Goal: Transaction & Acquisition: Purchase product/service

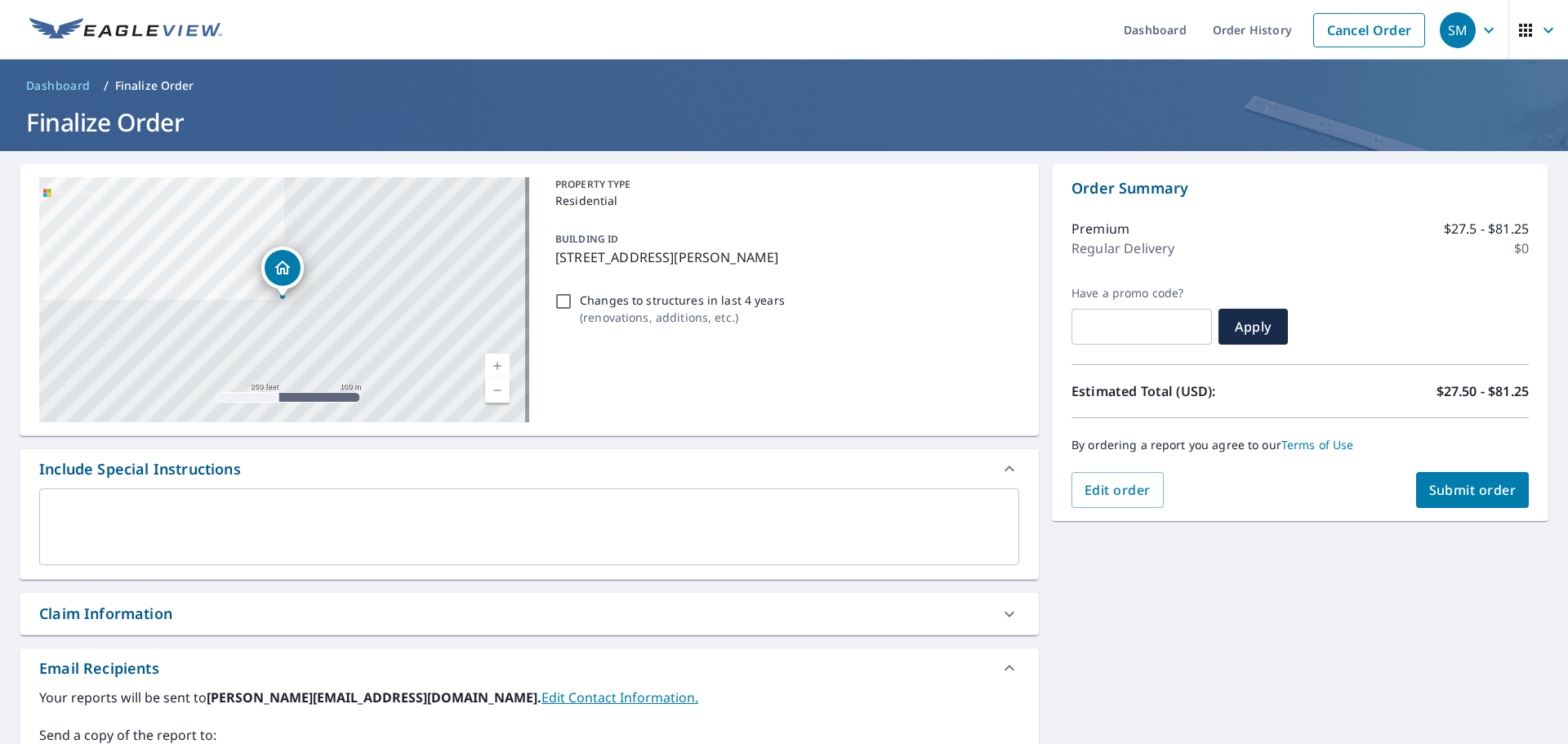
scroll to position [284, 0]
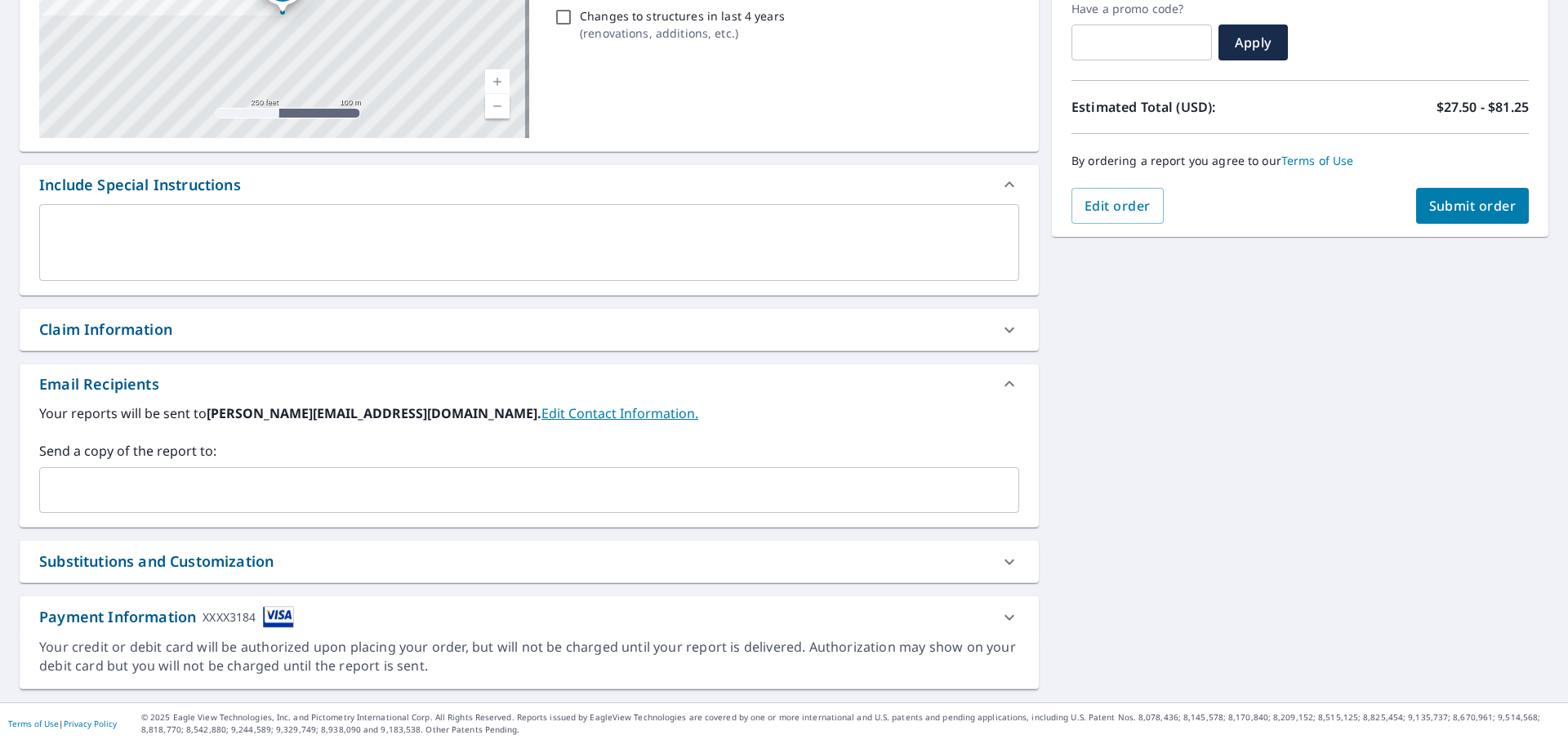
click at [301, 488] on input "text" at bounding box center [516, 490] width 941 height 31
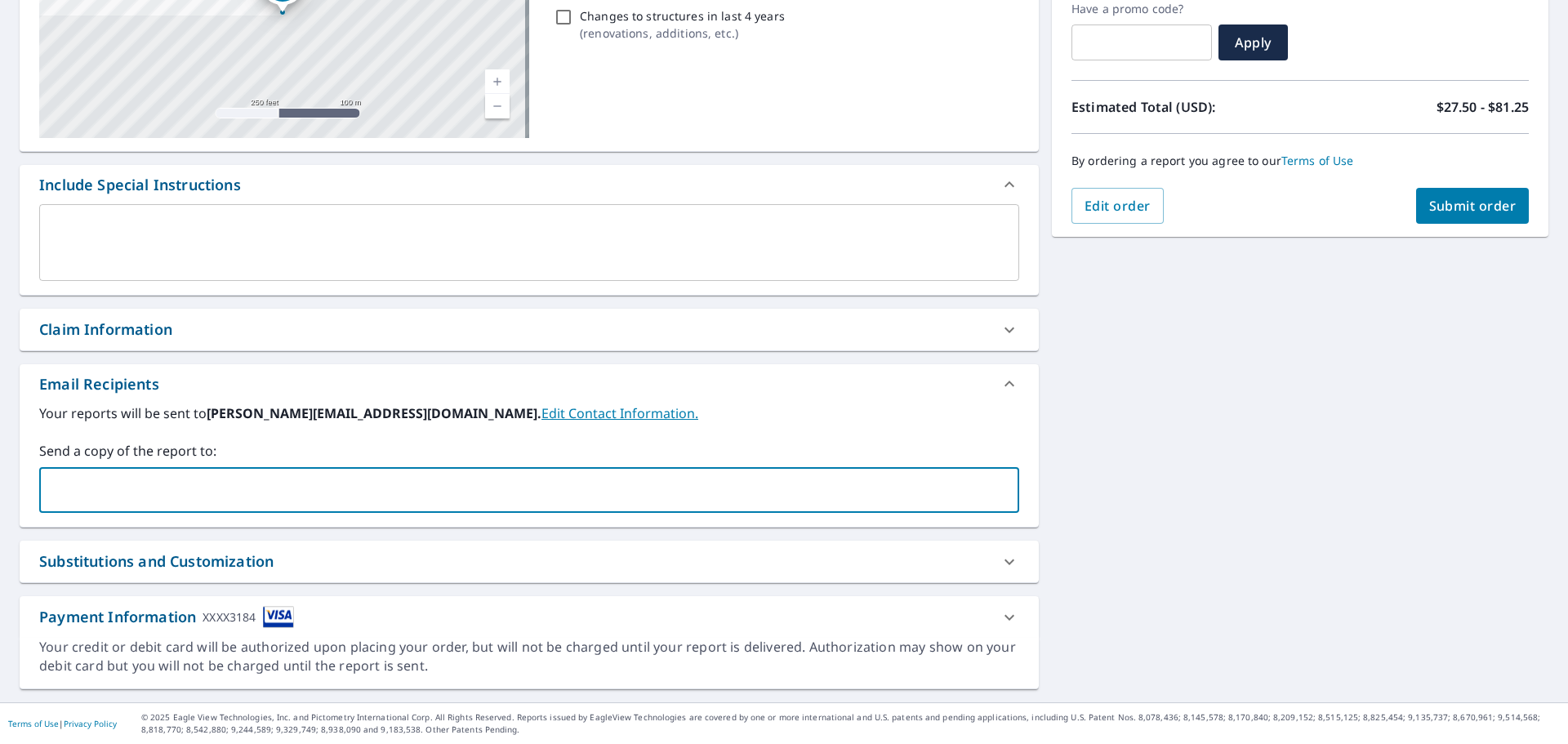
type input "[EMAIL_ADDRESS][DOMAIN_NAME]"
click at [1456, 196] on button "Submit order" at bounding box center [1473, 205] width 114 height 36
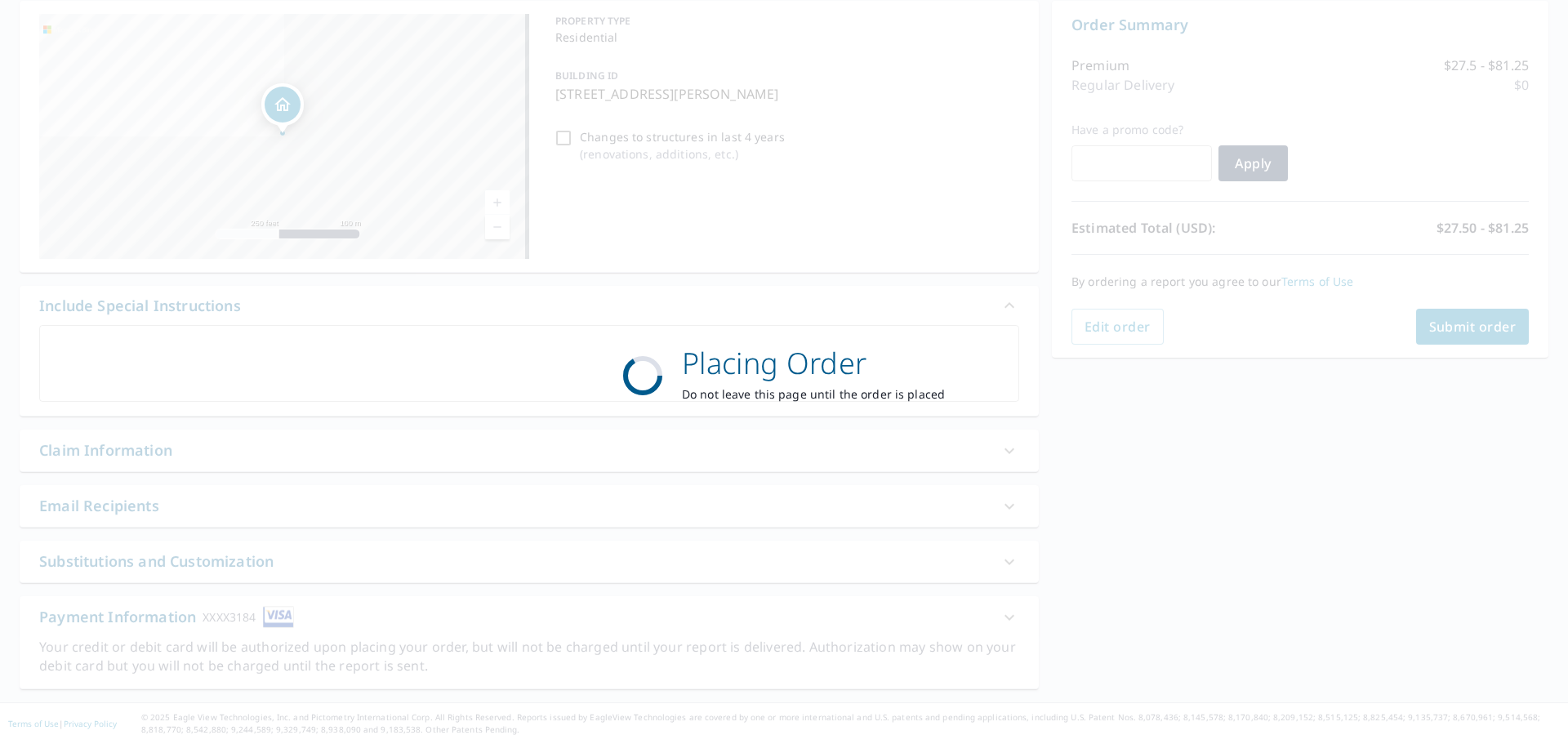
scroll to position [163, 0]
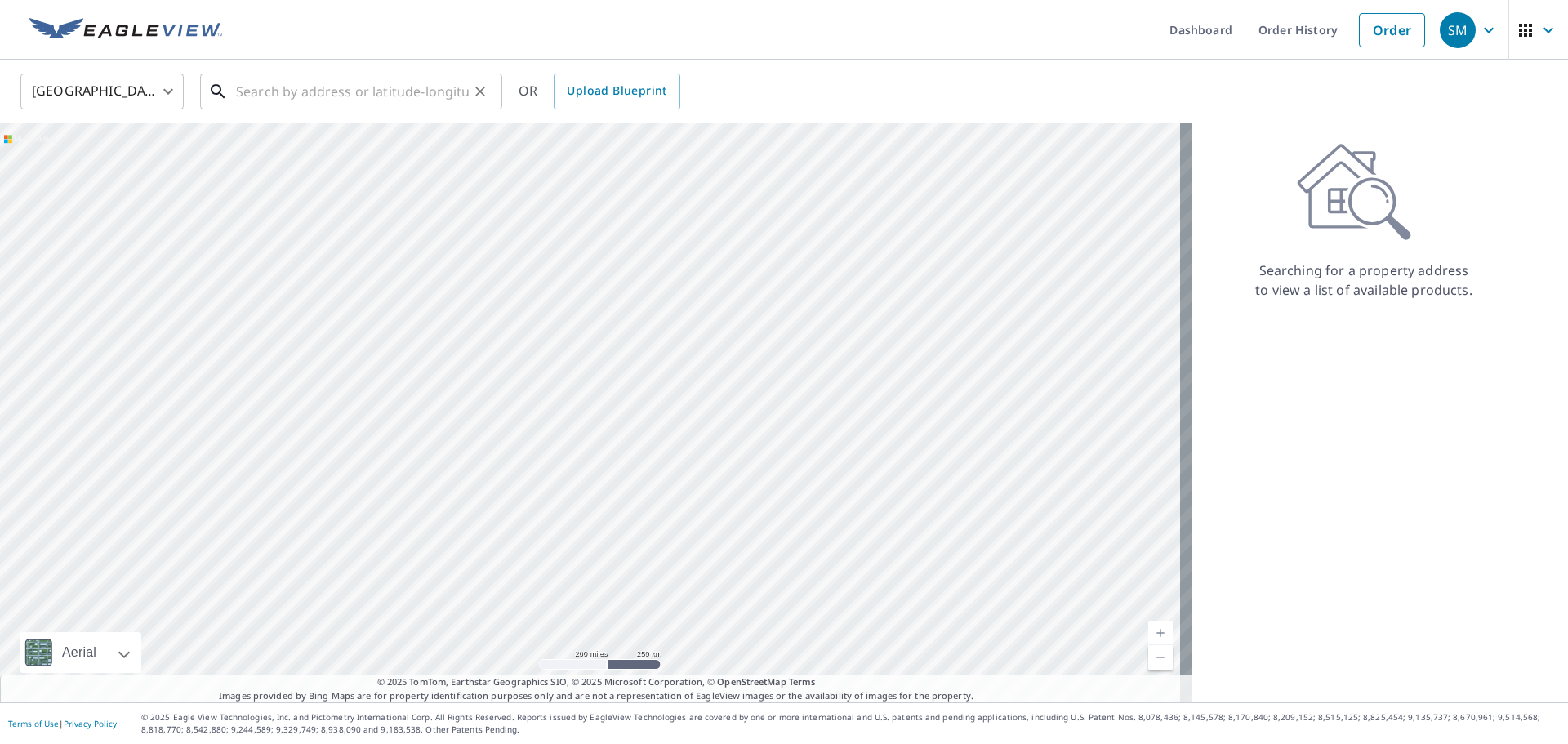
click at [394, 86] on input "text" at bounding box center [353, 91] width 233 height 46
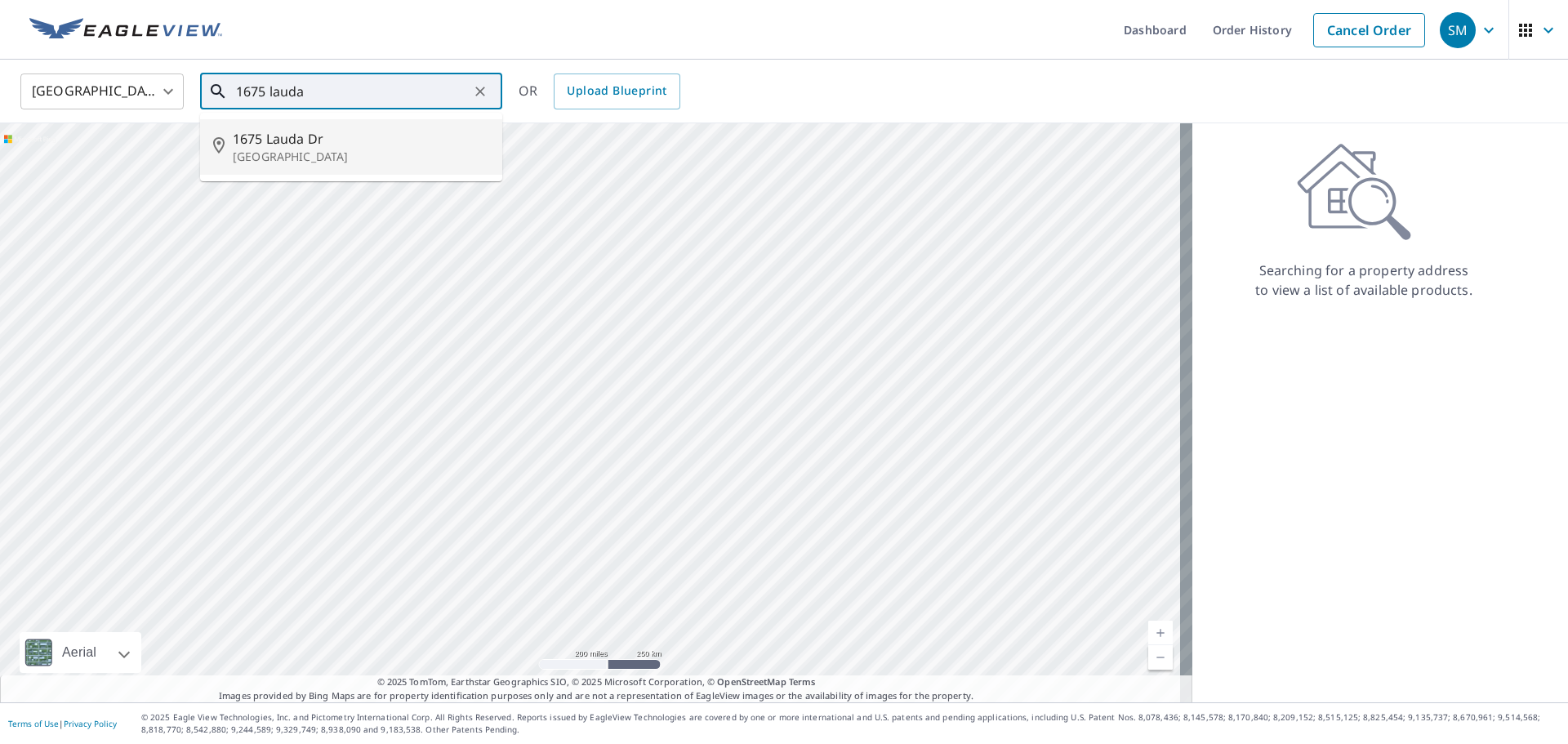
click at [360, 136] on span "1675 Lauda Dr" at bounding box center [361, 138] width 257 height 19
type input "[GEOGRAPHIC_DATA]"
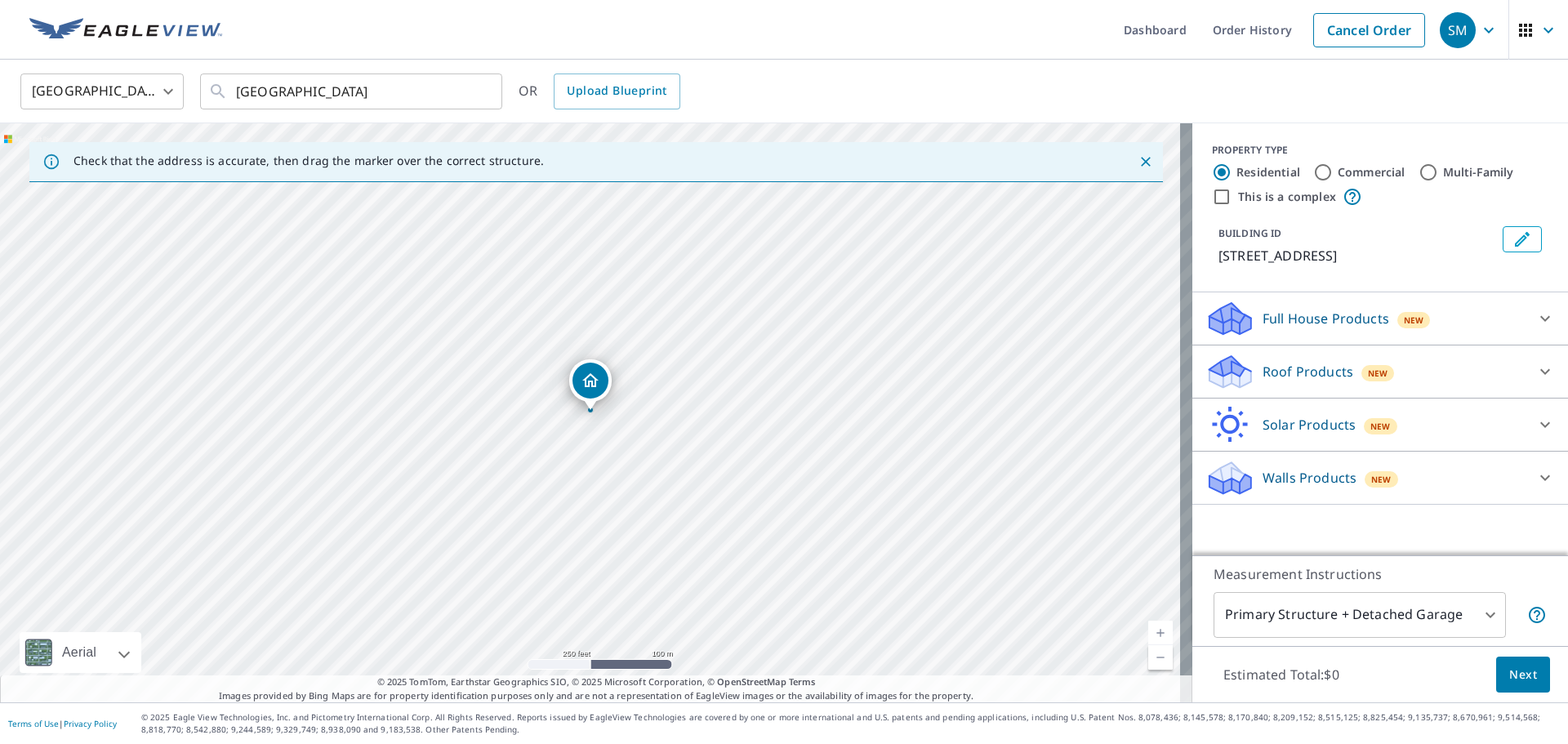
click at [1322, 365] on p "Roof Products" at bounding box center [1309, 371] width 90 height 19
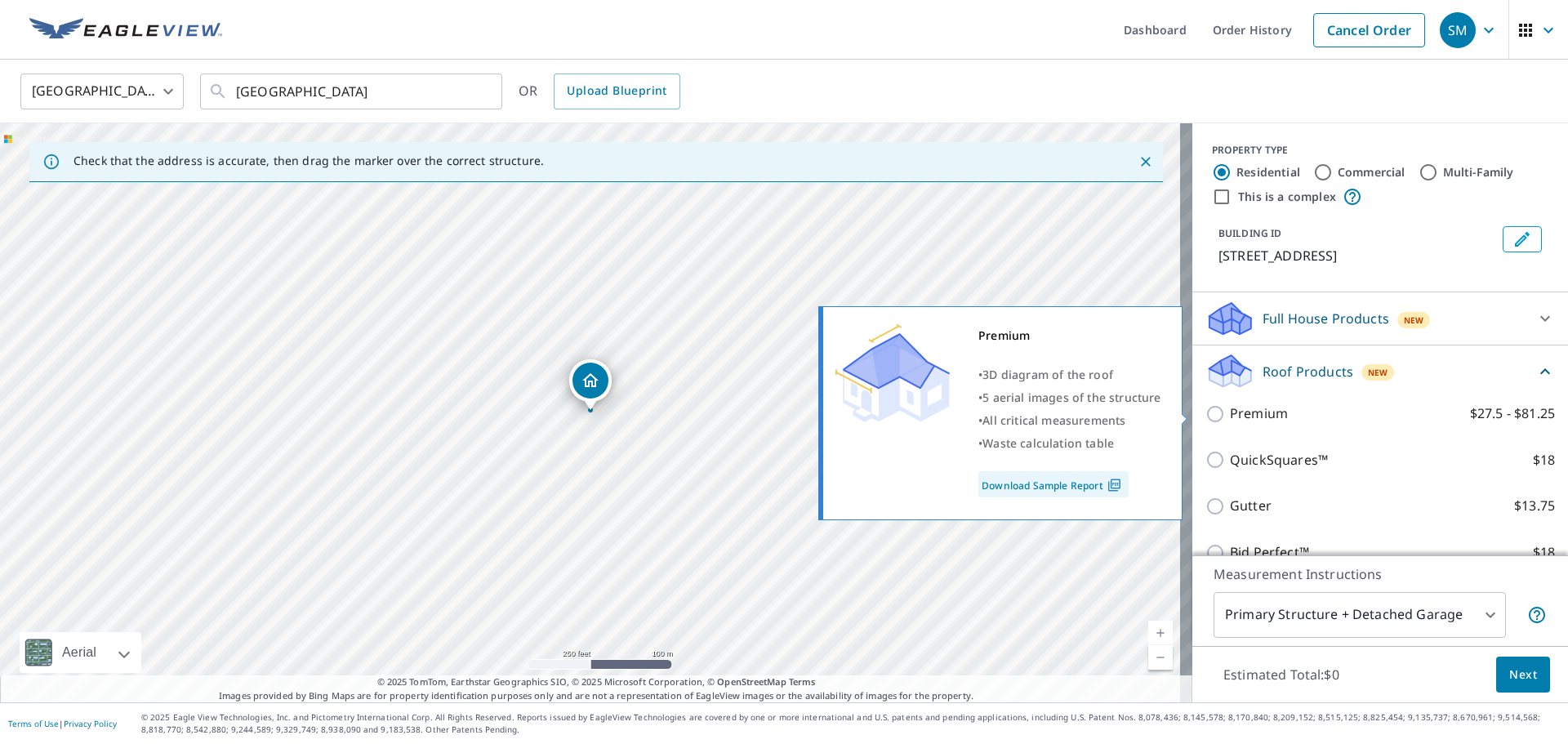
click at [1206, 420] on input "Premium $27.5 - $81.25" at bounding box center [1218, 414] width 25 height 19
checkbox input "true"
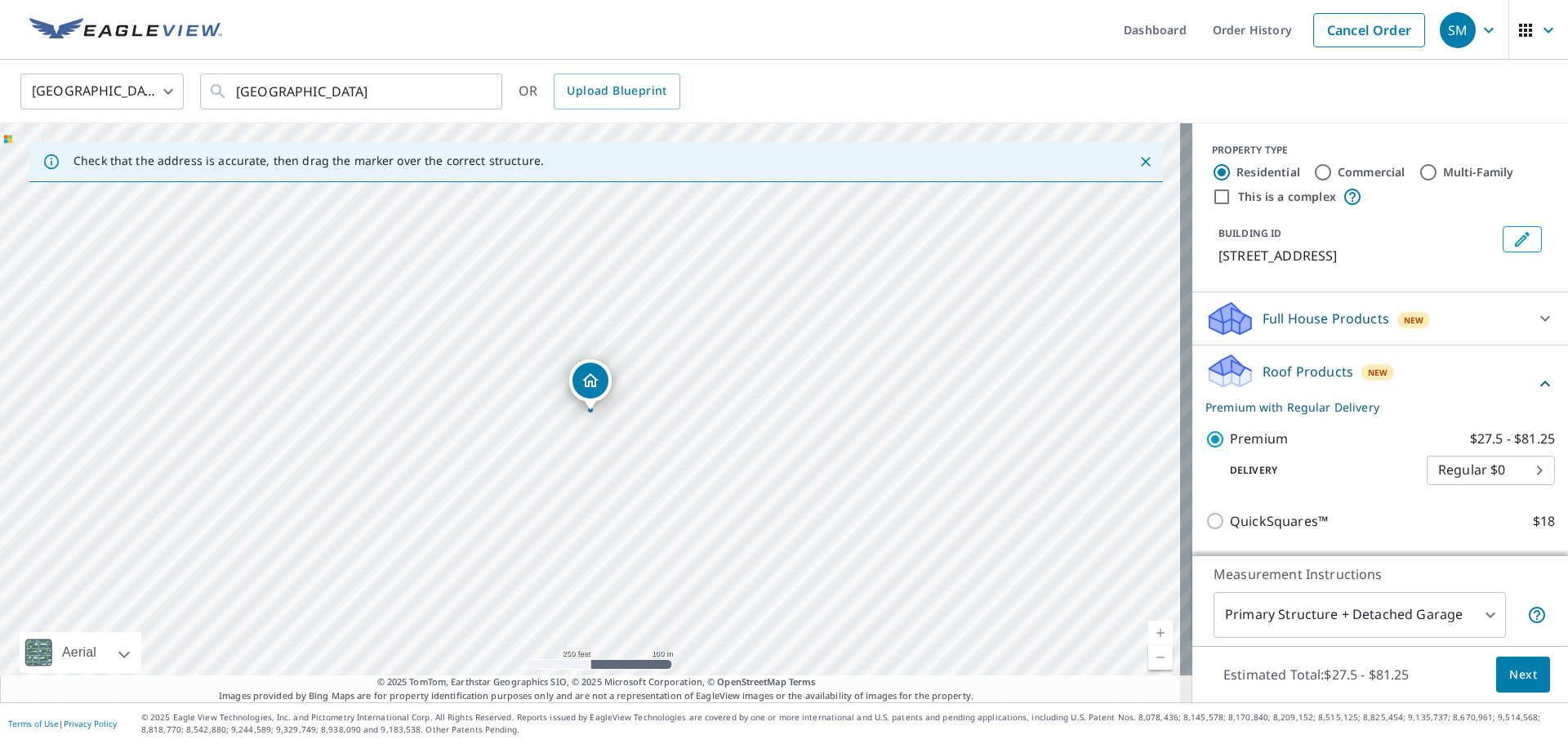
click at [1508, 673] on body "SM SM Dashboard Order History Cancel Order SM [GEOGRAPHIC_DATA] [GEOGRAPHIC_DAT…" at bounding box center [784, 372] width 1568 height 744
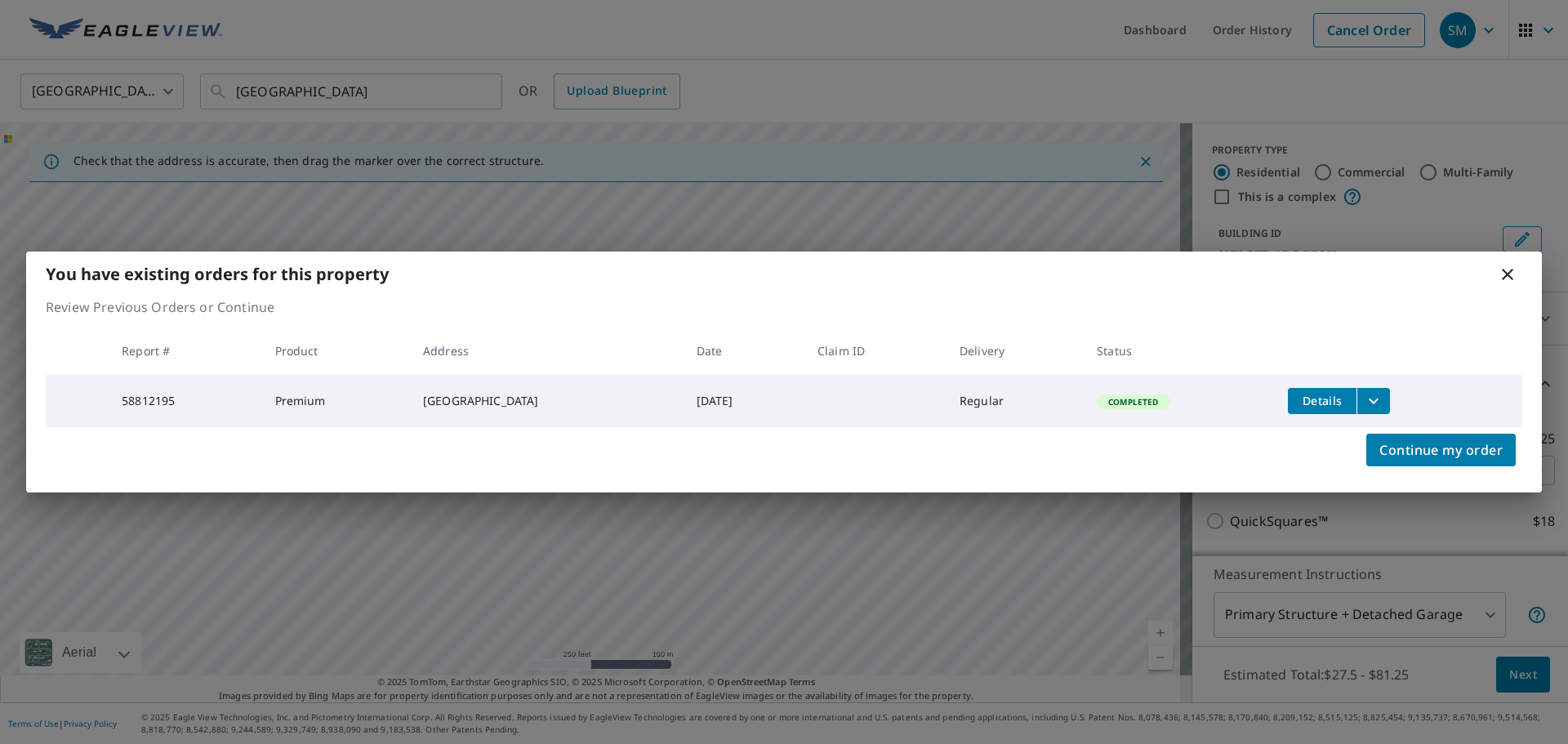
click at [1496, 282] on div "You have existing orders for this property" at bounding box center [784, 273] width 1516 height 45
click at [1498, 277] on icon at bounding box center [1507, 274] width 19 height 19
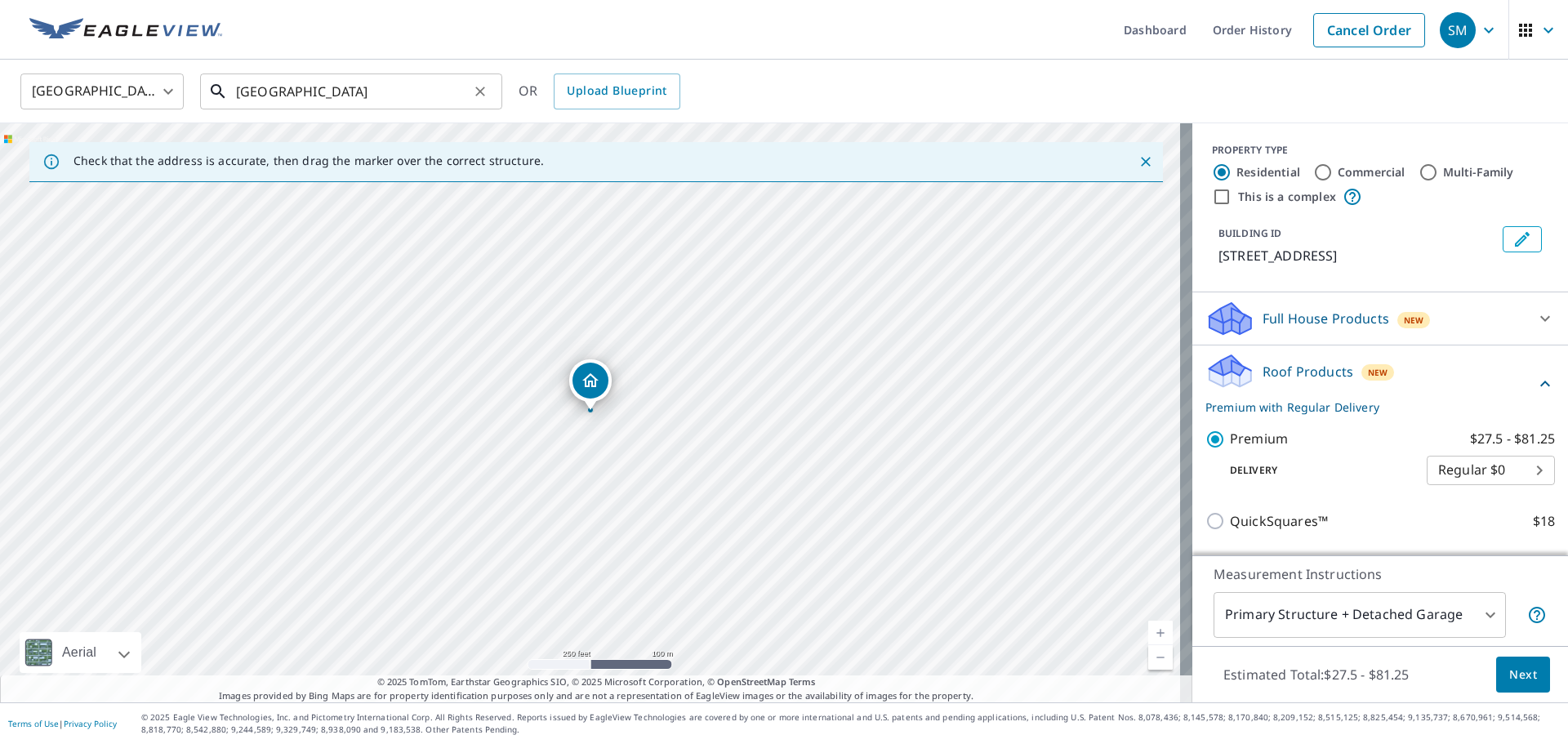
click at [260, 97] on input "[GEOGRAPHIC_DATA]" at bounding box center [353, 91] width 233 height 46
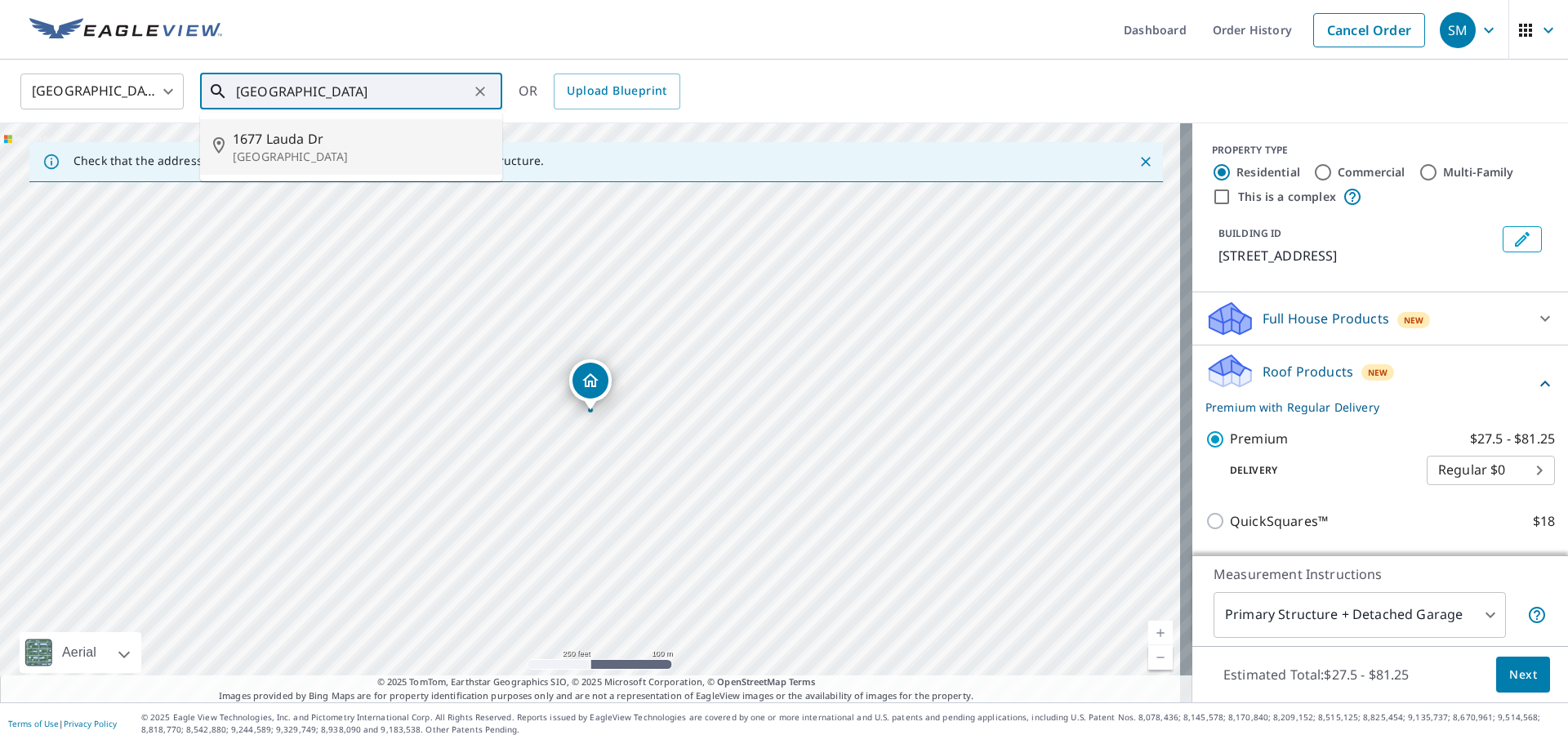
click at [290, 127] on li "[GEOGRAPHIC_DATA]" at bounding box center [351, 147] width 302 height 55
type input "[GEOGRAPHIC_DATA]"
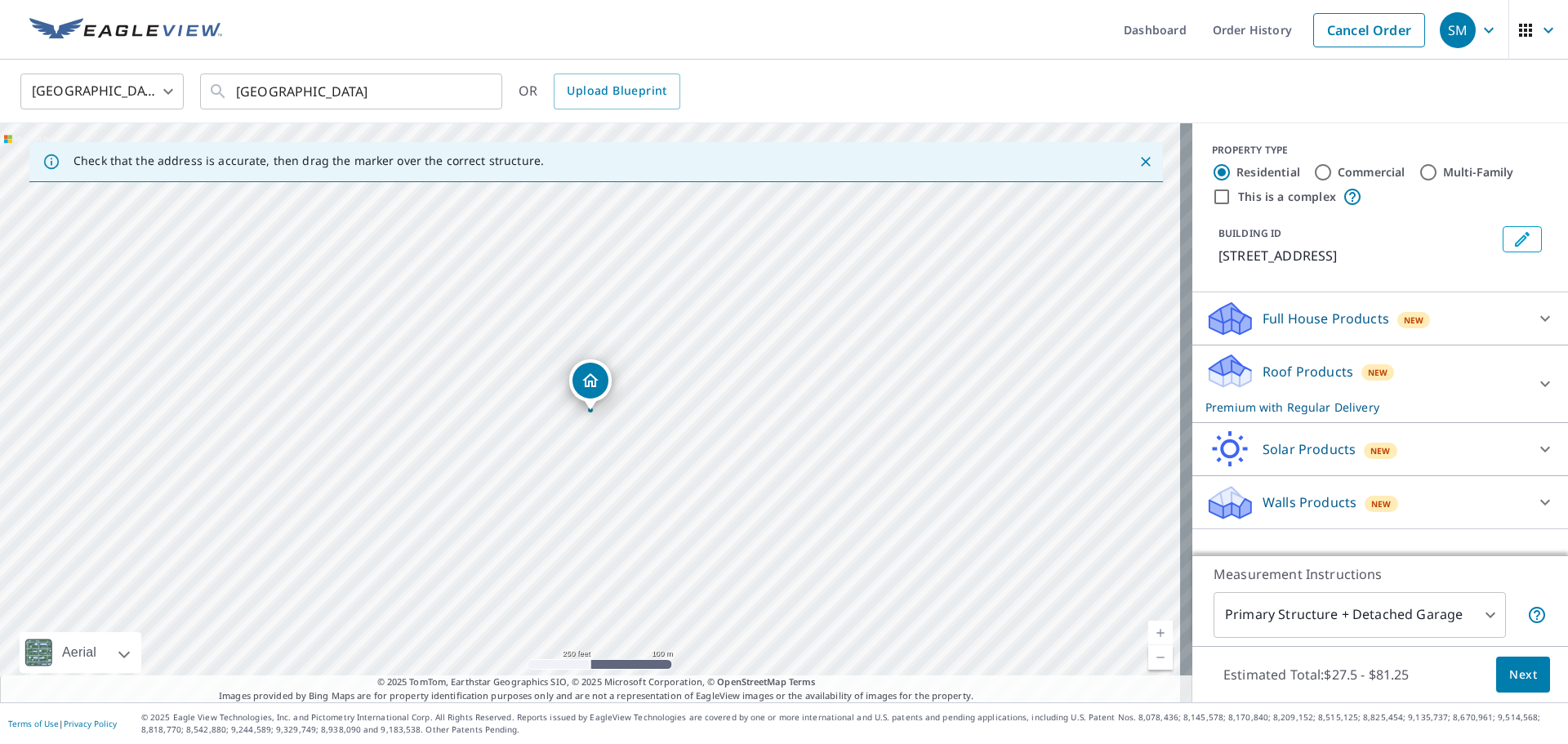
click at [1513, 679] on body "SM SM Dashboard Order History Cancel Order SM United States [GEOGRAPHIC_DATA] ​…" at bounding box center [784, 372] width 1568 height 744
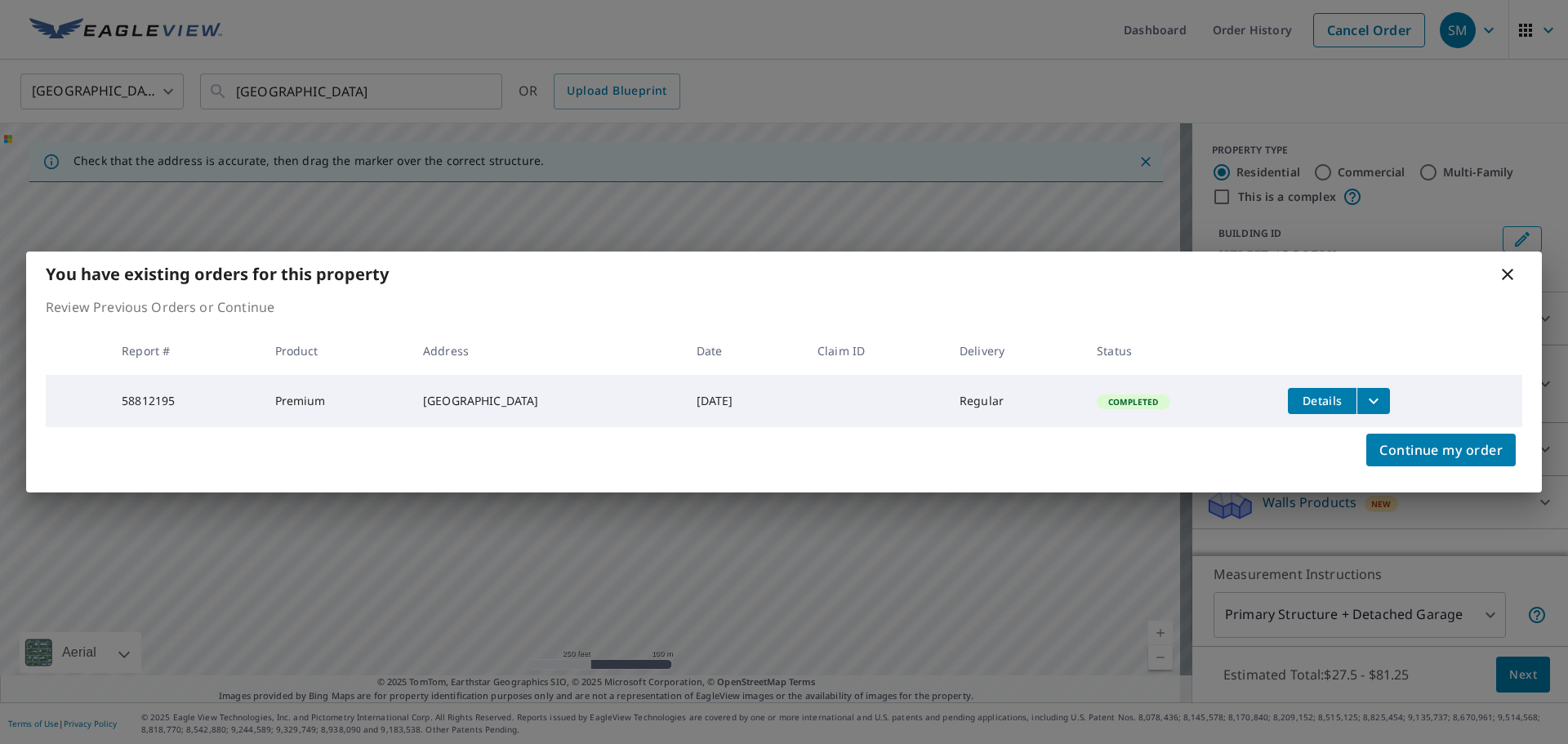
click at [1500, 273] on icon at bounding box center [1507, 274] width 19 height 19
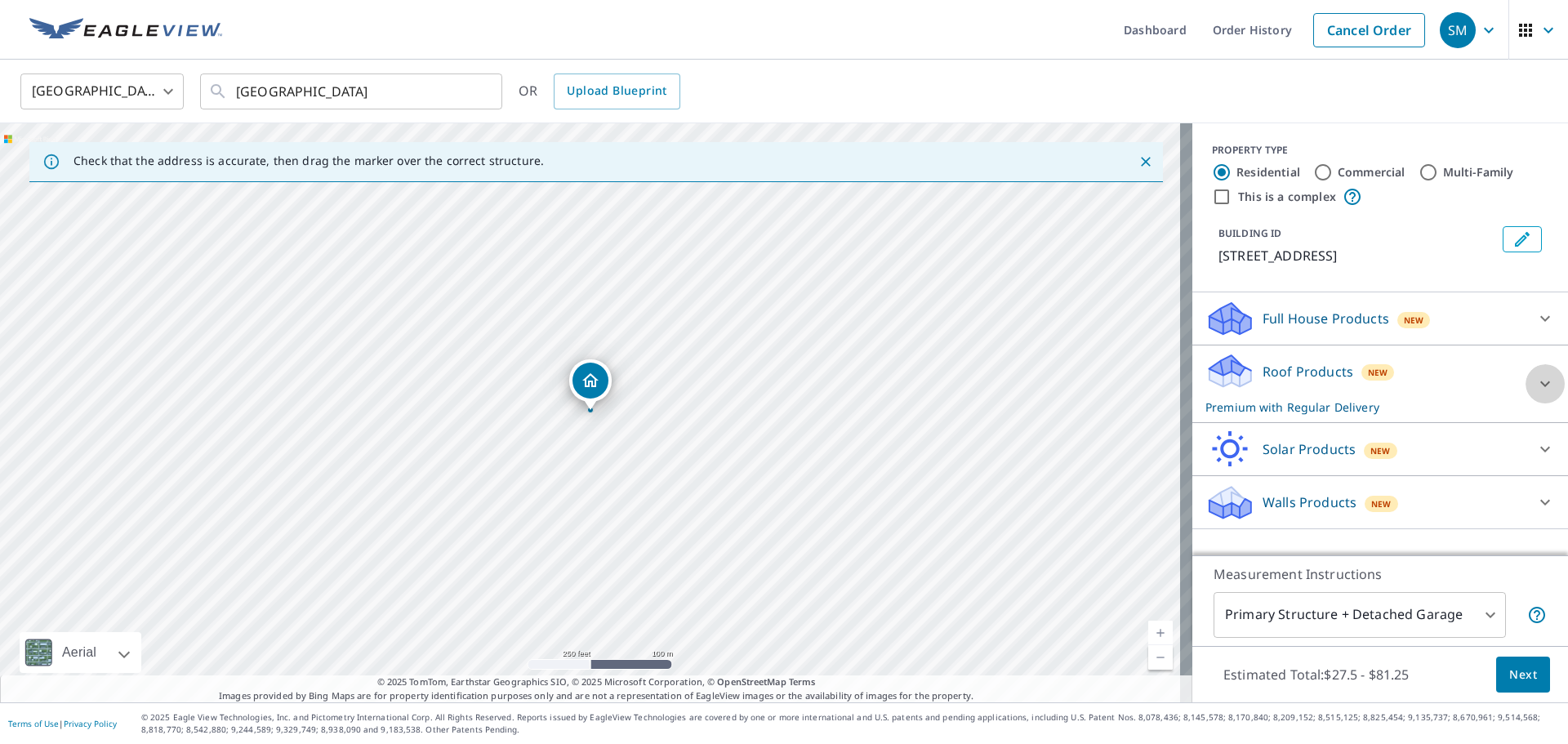
click at [1531, 373] on div at bounding box center [1545, 384] width 39 height 39
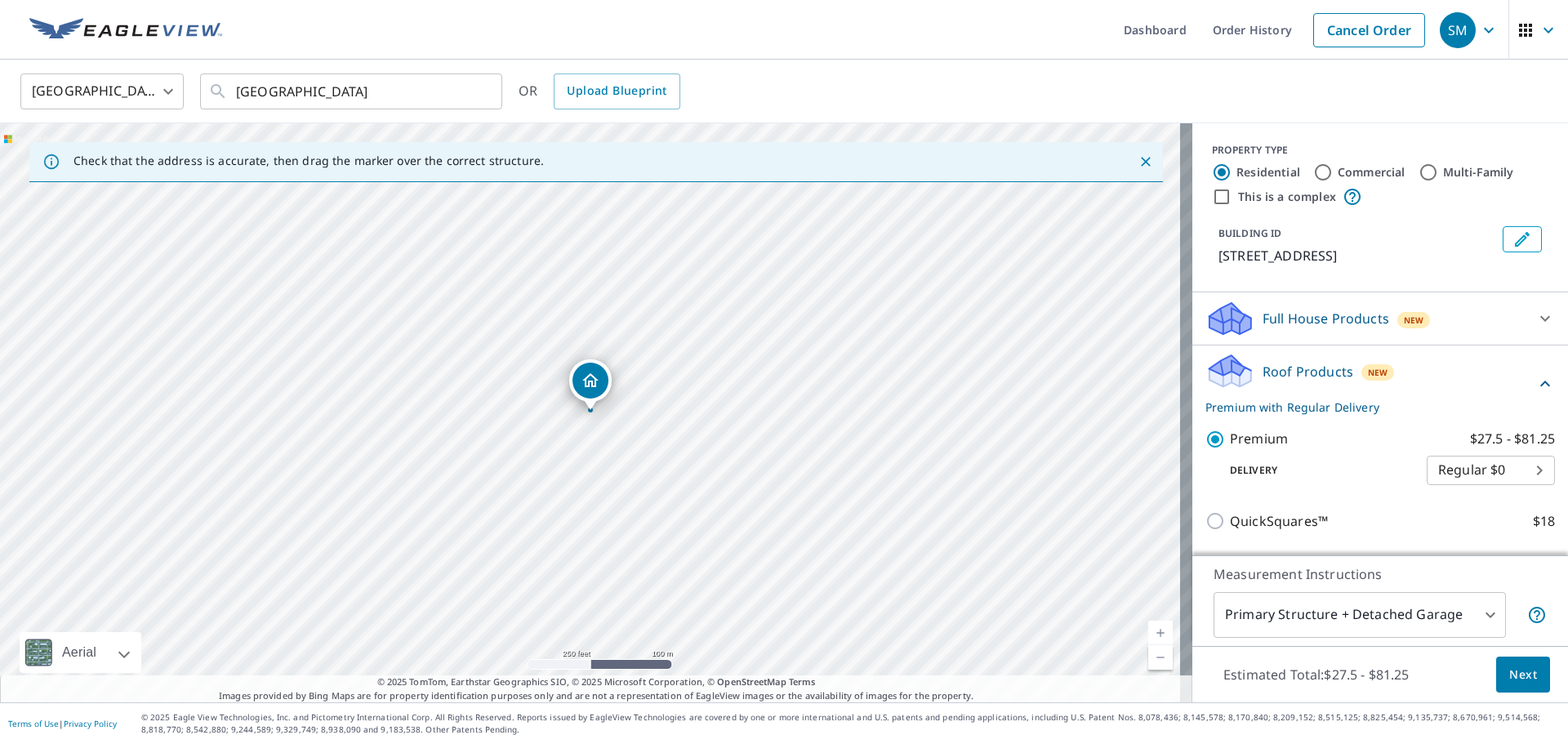
click at [1510, 667] on span "Next" at bounding box center [1524, 675] width 28 height 20
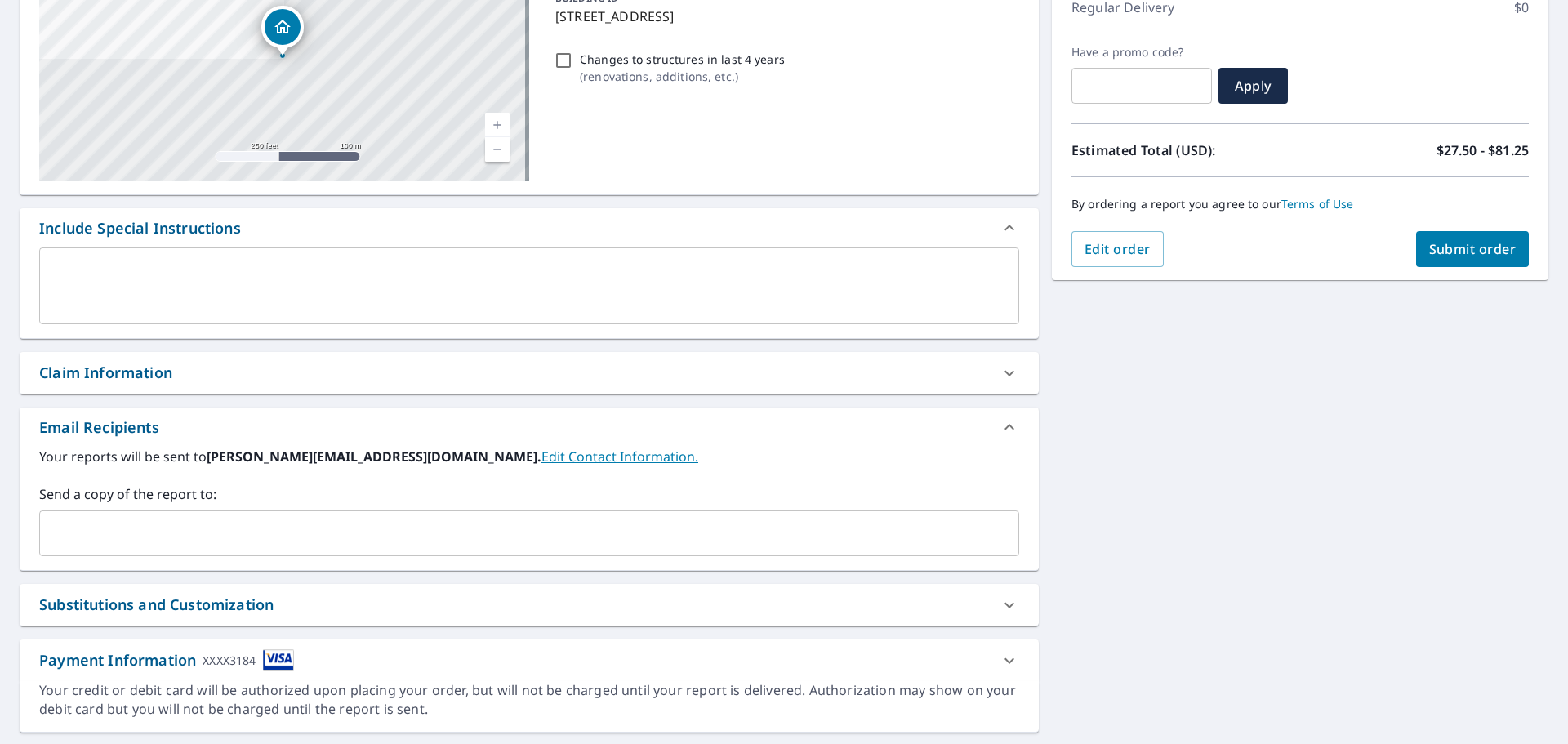
scroll to position [245, 0]
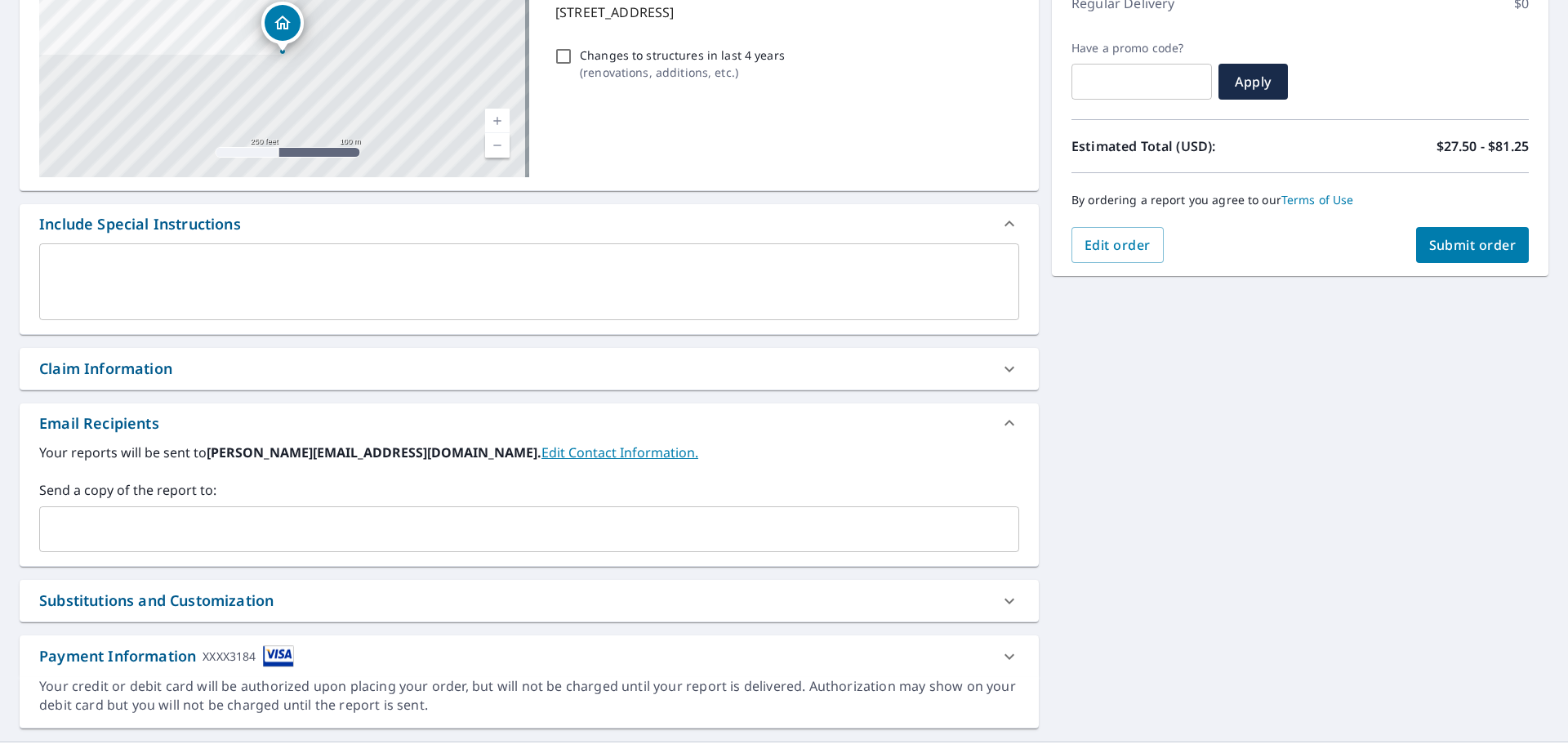
click at [159, 550] on div "​" at bounding box center [528, 529] width 980 height 46
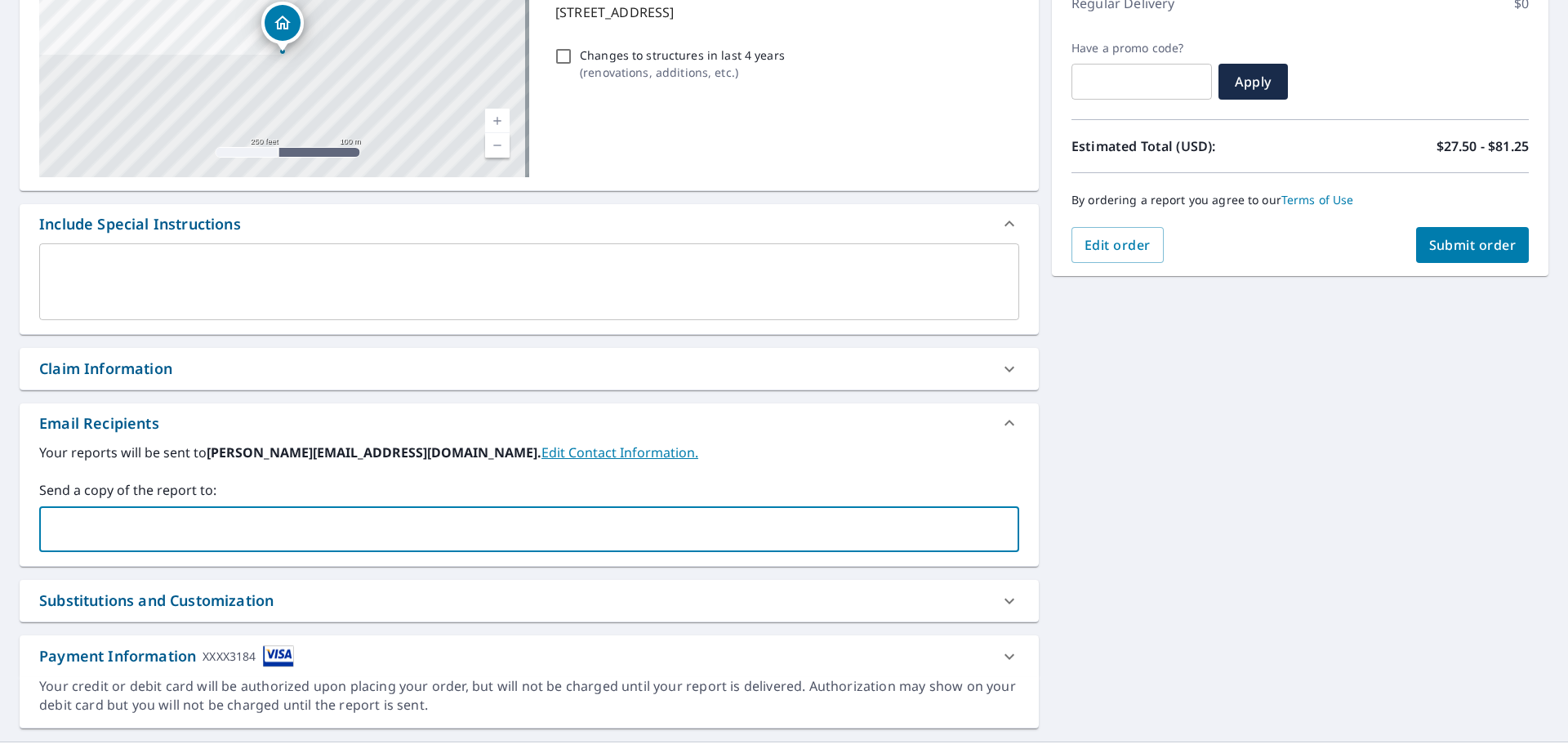
click at [163, 533] on input "text" at bounding box center [516, 529] width 941 height 31
type input "[EMAIL_ADDRESS][DOMAIN_NAME]"
click at [1440, 265] on div "Order Summary Premium $27.5 - $81.25 Regular Delivery $0 Have a promo code? ​ A…" at bounding box center [1300, 97] width 497 height 357
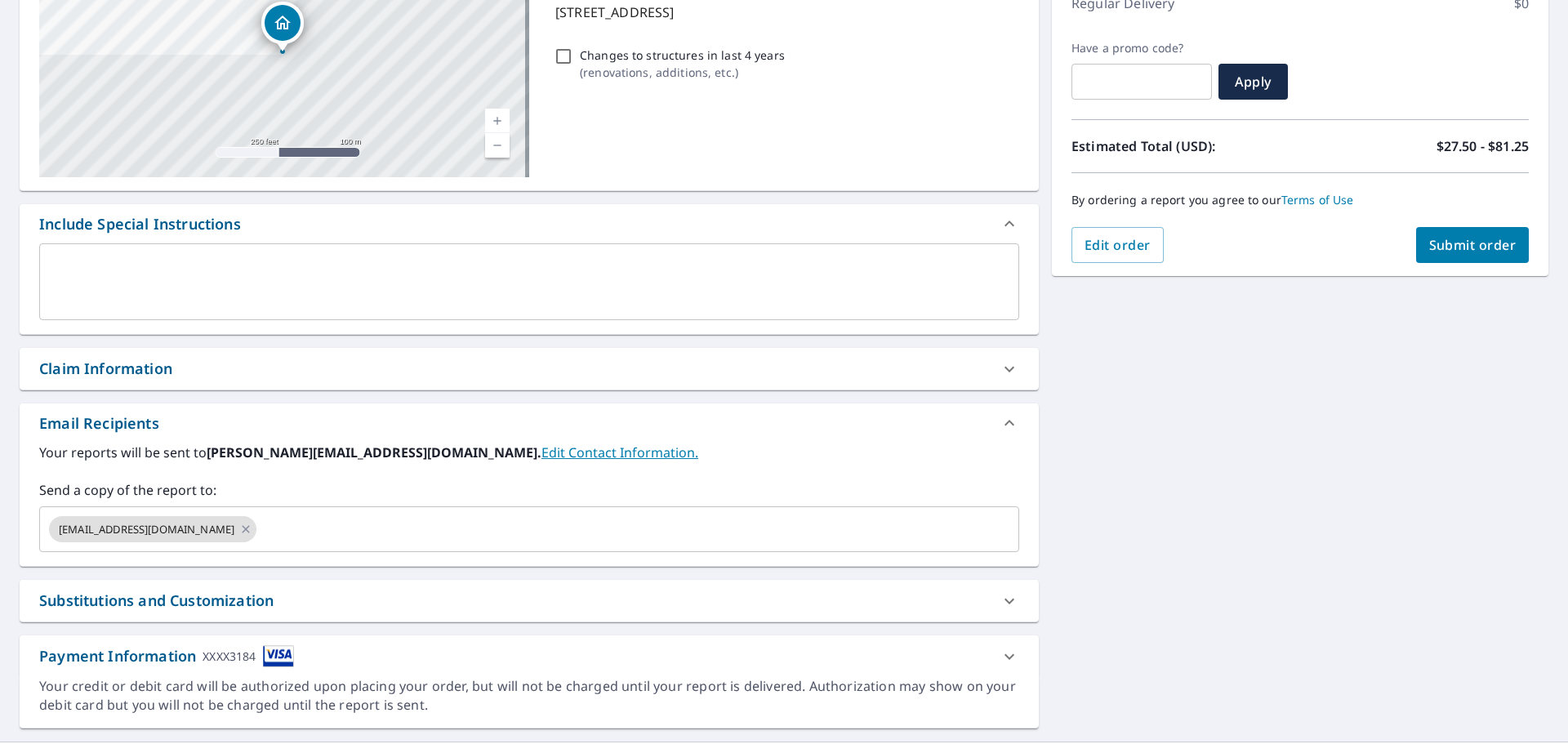
click at [1441, 257] on button "Submit order" at bounding box center [1473, 245] width 114 height 36
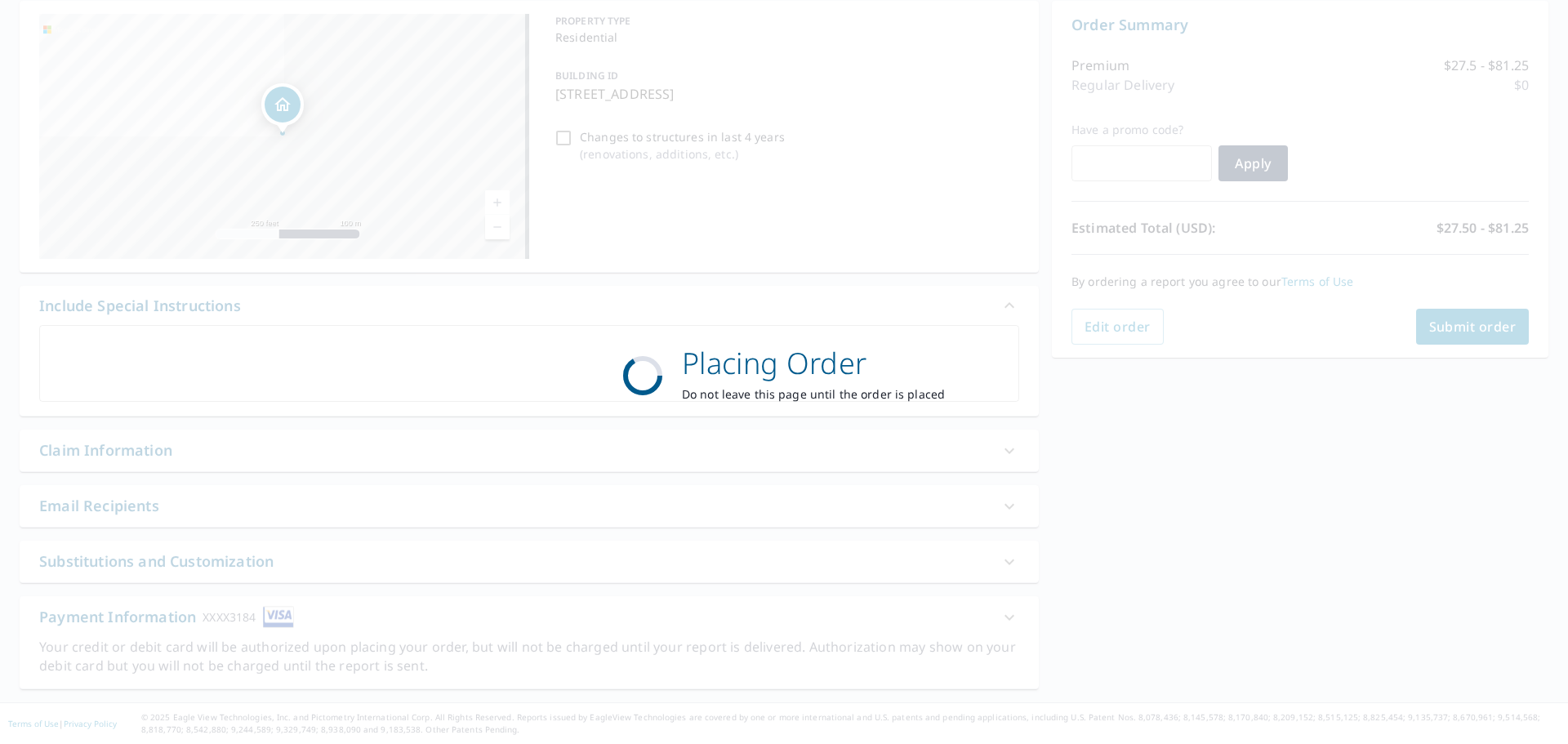
scroll to position [163, 0]
